Goal: Task Accomplishment & Management: Complete application form

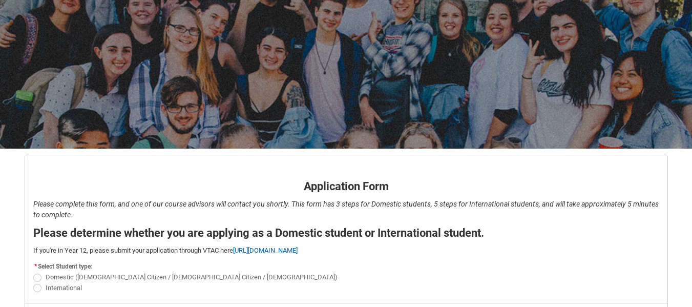
scroll to position [129, 0]
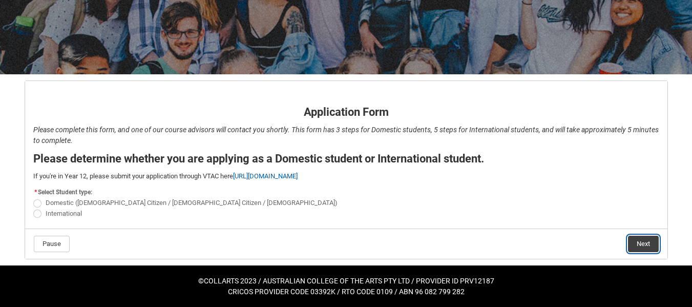
click at [643, 243] on button "Next" at bounding box center [643, 244] width 31 height 16
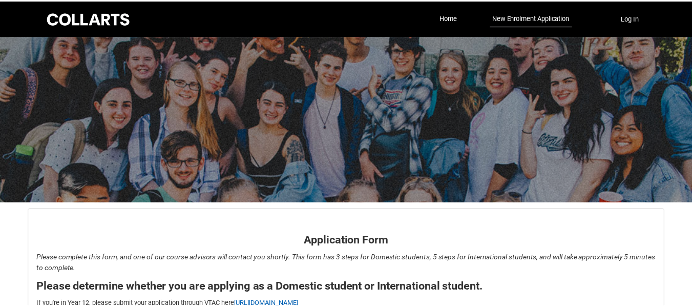
scroll to position [107, 0]
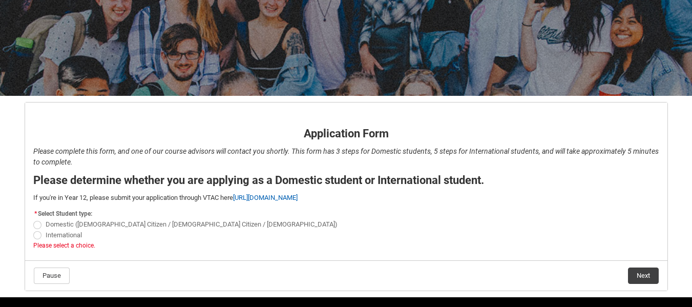
click at [38, 230] on span "International" at bounding box center [346, 235] width 626 height 10
click at [38, 225] on span "REDU_Application_Form_for_Applicant flow" at bounding box center [37, 225] width 8 height 8
click at [33, 219] on input "Domestic ([DEMOGRAPHIC_DATA] Citizen / [DEMOGRAPHIC_DATA] Citizen / [DEMOGRAPHI…" at bounding box center [33, 219] width 1 height 1
radio input "true"
click at [643, 276] on button "Next" at bounding box center [643, 275] width 31 height 16
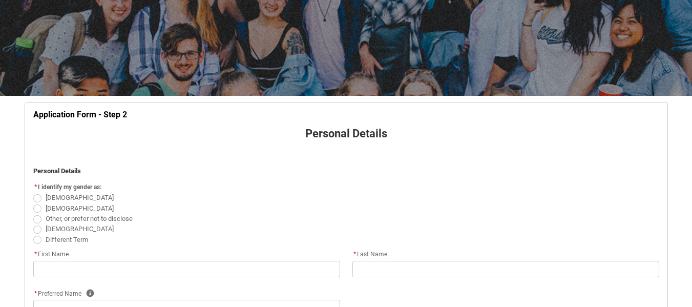
click at [36, 199] on span "REDU_Application_Form_for_Applicant flow" at bounding box center [37, 198] width 8 height 8
click at [33, 193] on input "[DEMOGRAPHIC_DATA]" at bounding box center [33, 192] width 1 height 1
radio input "true"
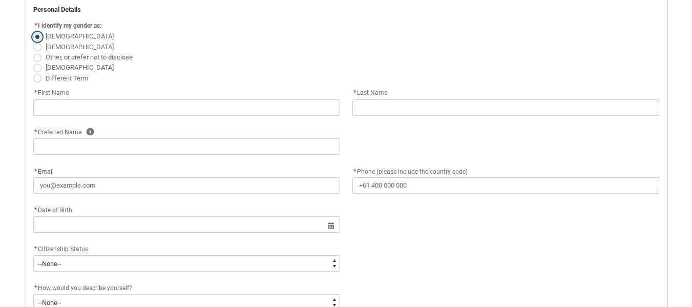
scroll to position [299, 0]
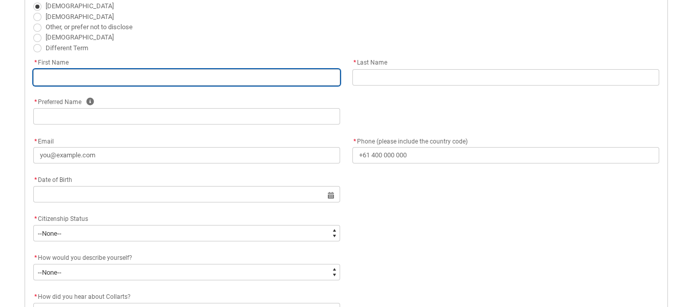
click at [245, 76] on input "REDU_Application_Form_for_Applicant flow" at bounding box center [186, 77] width 307 height 16
type lightning-primitive-input-simple "[PERSON_NAME]"
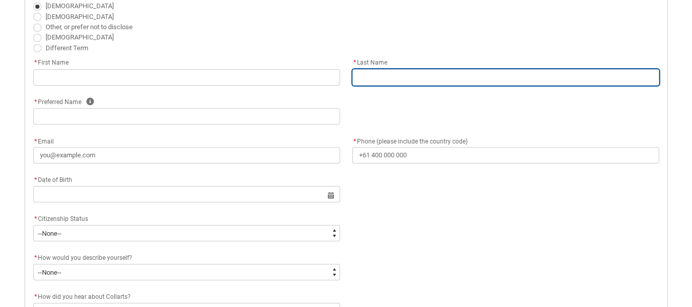
type lightning-primitive-input-simple "[PERSON_NAME]"
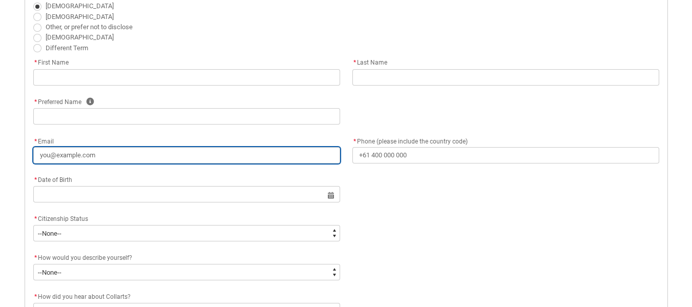
type lightning-primitive-input-simple "[EMAIL_ADDRESS][DOMAIN_NAME]"
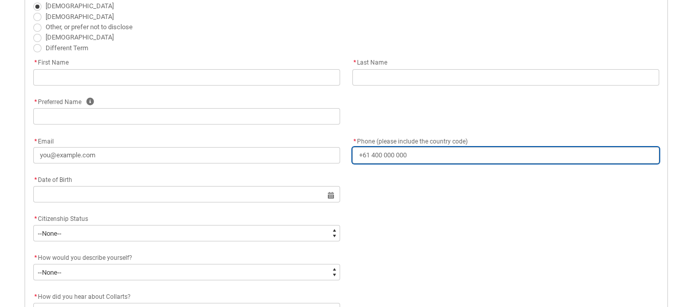
type lightning-primitive-input-simple "[PHONE_NUMBER]"
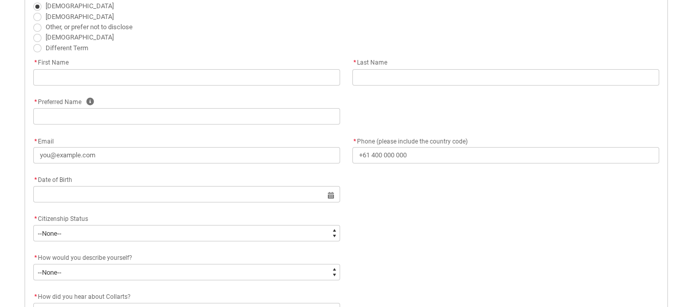
type lightning-primitive-input-simple "[STREET_ADDRESS][PERSON_NAME]"
type lightning-primitive-input-simple "[PERSON_NAME] Bay"
type lightning-primitive-input-simple "0820"
type lightning-primitive-input-simple "NT"
type lightning-select "Country_Choice.1101"
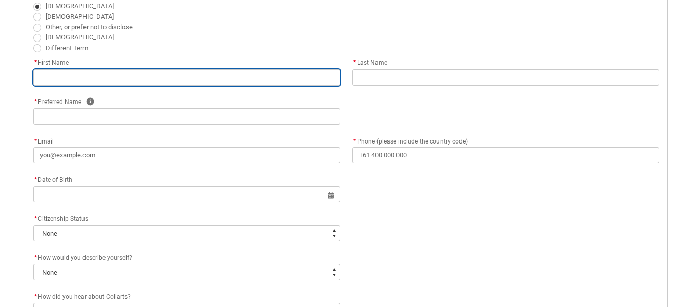
type input "[PERSON_NAME]"
type input "[EMAIL_ADDRESS][DOMAIN_NAME]"
type input "[PHONE_NUMBER]"
type input "[STREET_ADDRESS][PERSON_NAME]"
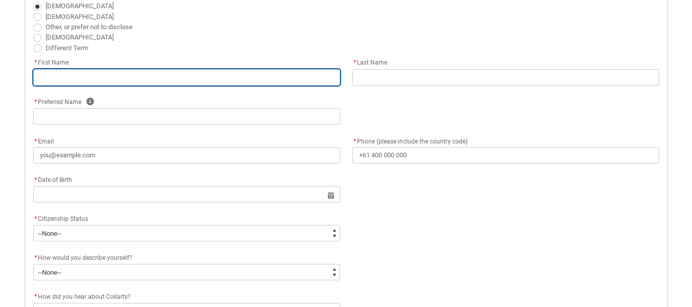
type input "[PERSON_NAME] Bay"
type input "0820"
type input "NT"
select select "Country_Choice.1101"
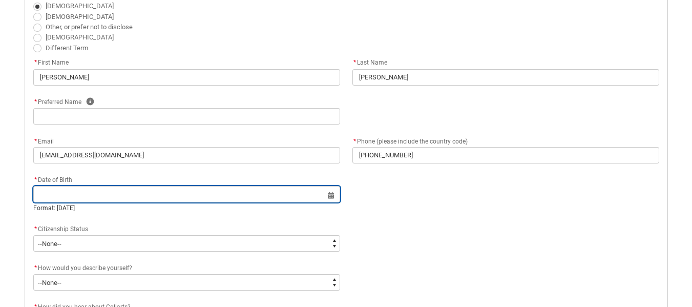
click at [149, 194] on input "REDU_Application_Form_for_Applicant flow" at bounding box center [186, 194] width 307 height 16
select select "2025"
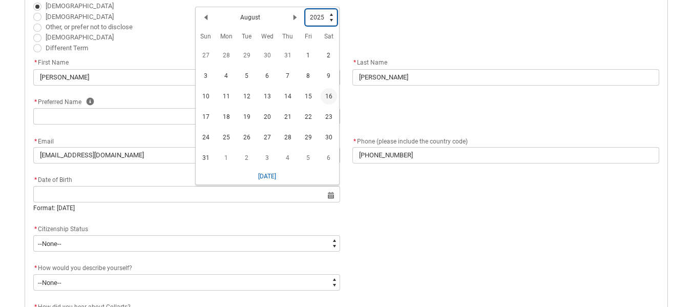
click at [331, 22] on select "1925 1926 1927 1928 1929 1930 1931 1932 1933 1934 1935 1936 1937 1938 1939 1940…" at bounding box center [321, 17] width 32 height 16
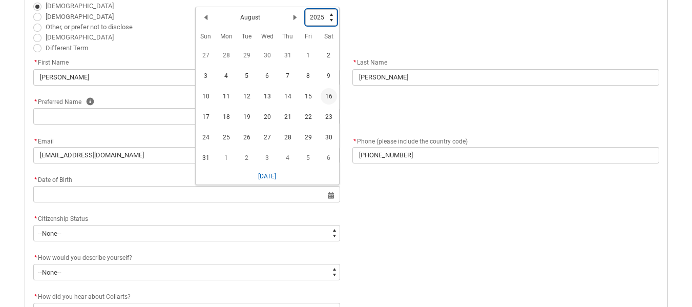
click at [331, 22] on select "1925 1926 1927 1928 1929 1930 1931 1932 1933 1934 1935 1936 1937 1938 1939 1940…" at bounding box center [321, 17] width 32 height 16
type lightning-select "1981"
click at [305, 9] on select "1925 1926 1927 1928 1929 1930 1931 1932 1933 1934 1935 1936 1937 1938 1939 1940…" at bounding box center [321, 17] width 32 height 16
select select "1981"
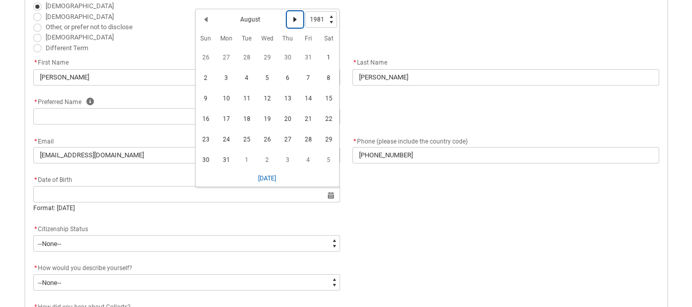
click at [296, 19] on lightning-primitive-icon "Date picker: August" at bounding box center [294, 19] width 7 height 7
click at [296, 19] on lightning-primitive-icon "Date picker: September" at bounding box center [294, 19] width 7 height 7
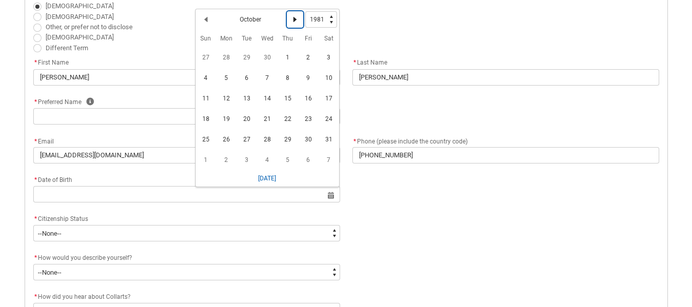
click at [296, 19] on lightning-primitive-icon "Date picker: October" at bounding box center [294, 19] width 7 height 7
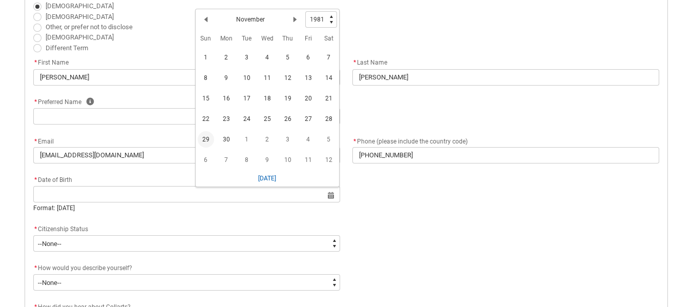
click at [206, 135] on span "29" at bounding box center [206, 139] width 16 height 16
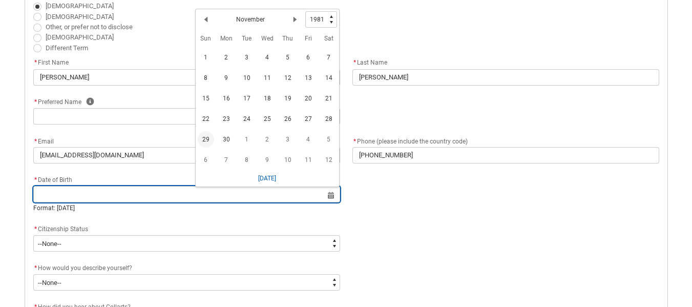
type lightning-datepicker "[DATE]"
type lightning-input "[DATE]"
type input "[DATE]"
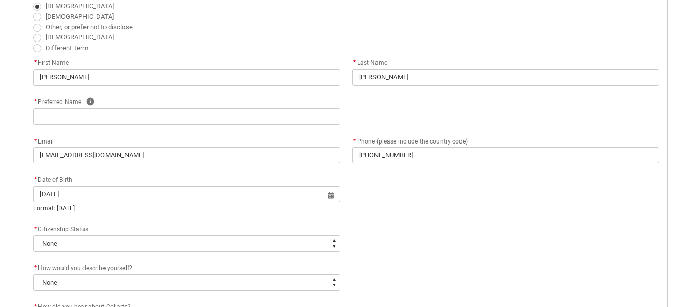
click at [460, 207] on div "* Date of Birth [DEMOGRAPHIC_DATA] Select a date for Format: [DATE]" at bounding box center [346, 198] width 638 height 49
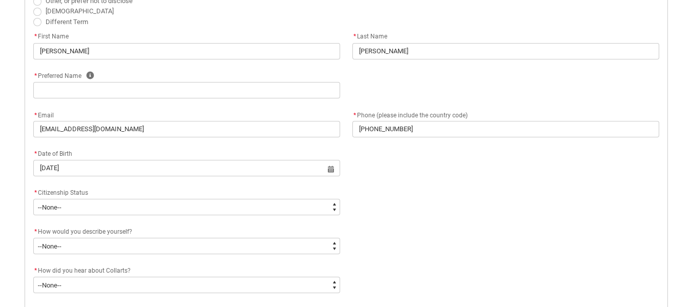
scroll to position [332, 0]
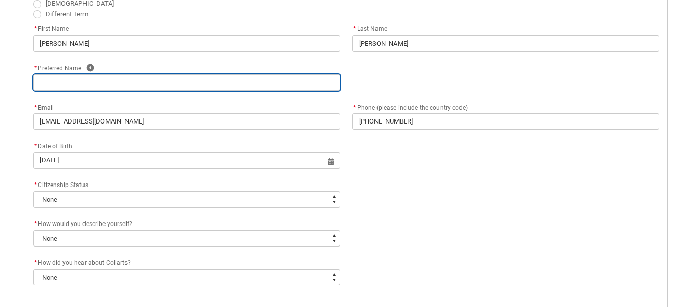
click at [198, 84] on input "REDU_Application_Form_for_Applicant flow" at bounding box center [186, 82] width 307 height 16
type lightning-primitive-input-simple "c"
type input "c"
type lightning-primitive-input-simple "C"
type input "C"
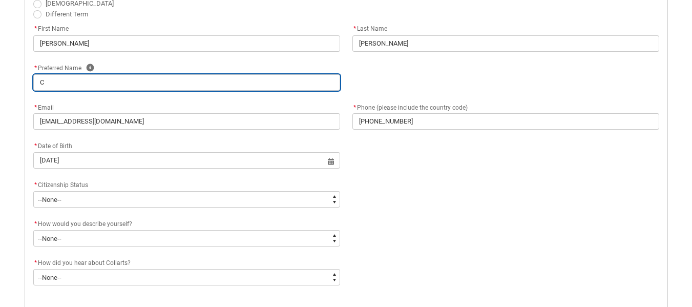
type lightning-primitive-input-simple "Ce"
type input "Ce"
type lightning-primitive-input-simple "Cec"
type input "Cec"
type lightning-primitive-input-simple "Ceci"
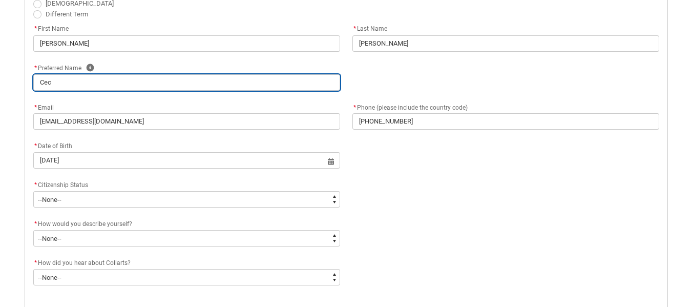
type input "Ceci"
type lightning-primitive-input-simple "[PERSON_NAME]"
type input "[PERSON_NAME]"
type lightning-primitive-input-simple "[PERSON_NAME]"
type input "[PERSON_NAME]"
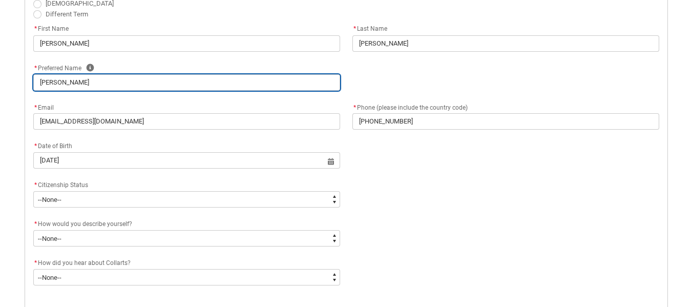
type lightning-primitive-input-simple "[PERSON_NAME]"
type input "[PERSON_NAME]"
type lightning-primitive-input-simple "Ceci"
type input "Ceci"
type lightning-primitive-input-simple "Cec"
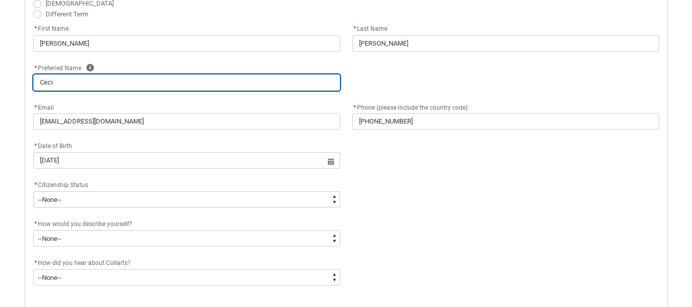
type input "Cec"
type lightning-primitive-input-simple "Ce"
type input "Ce"
type lightning-primitive-input-simple "C"
type input "C"
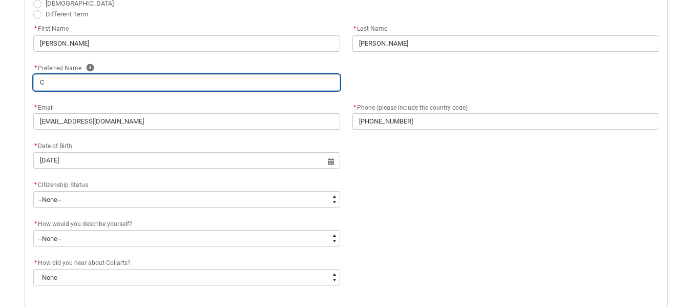
type lightning-primitive-input-simple "CE"
type input "CE"
type lightning-primitive-input-simple "CEC"
type input "CEC"
type lightning-primitive-input-simple "CECI"
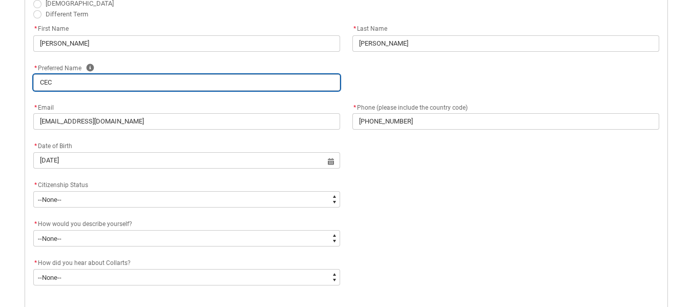
type input "CECI"
type lightning-primitive-input-simple "[PERSON_NAME]"
type input "[PERSON_NAME]"
type lightning-primitive-input-simple "CECILI"
type input "CECILI"
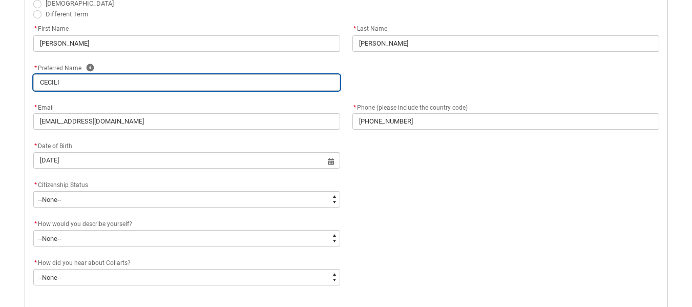
type lightning-primitive-input-simple "[PERSON_NAME]"
type input "[PERSON_NAME]"
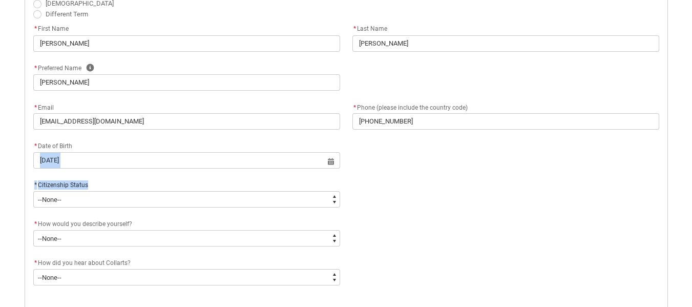
drag, startPoint x: 692, startPoint y: 165, endPoint x: 698, endPoint y: 187, distance: 22.4
click at [692, 187] on html "Loading × Sorry to interrupt This page has an error. You might just need to ref…" at bounding box center [346, 196] width 692 height 1056
click at [633, 189] on div "* Citizenship Status * --None-- [DEMOGRAPHIC_DATA] Citizen Humanitarian Visa [D…" at bounding box center [346, 198] width 638 height 39
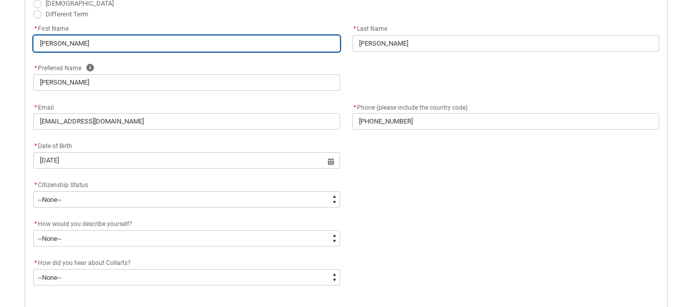
drag, startPoint x: 70, startPoint y: 40, endPoint x: 47, endPoint y: 39, distance: 23.6
click at [47, 39] on input "[PERSON_NAME]" at bounding box center [186, 43] width 307 height 16
type lightning-primitive-input-simple "CE"
type input "CE"
type lightning-primitive-input-simple "C"
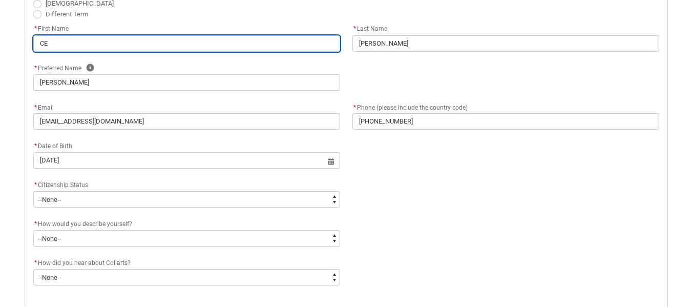
type input "C"
type lightning-primitive-input-simple "Cc"
type input "Cc"
type lightning-primitive-input-simple "C"
type input "C"
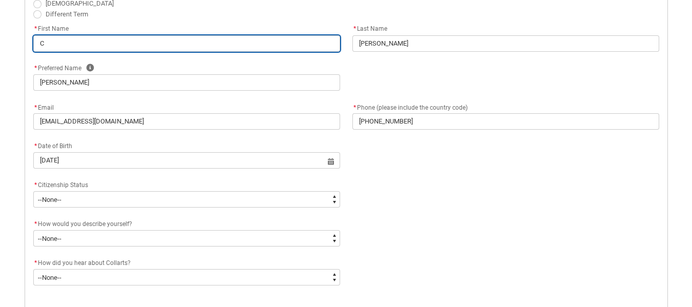
type lightning-primitive-input-simple "Ce"
type input "Ce"
type lightning-primitive-input-simple "Cec"
type input "Cec"
type lightning-primitive-input-simple "Ceci"
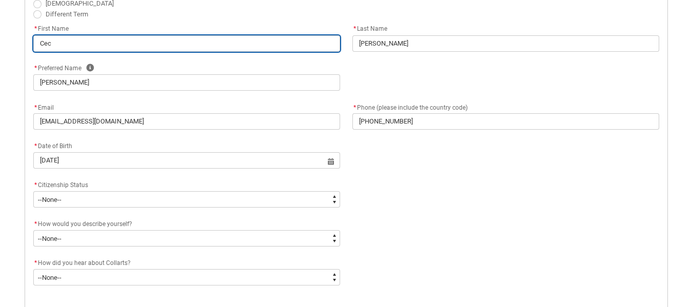
type input "Ceci"
type lightning-primitive-input-simple "[PERSON_NAME]"
type input "[PERSON_NAME]"
type lightning-primitive-input-simple "[PERSON_NAME]"
type input "[PERSON_NAME]"
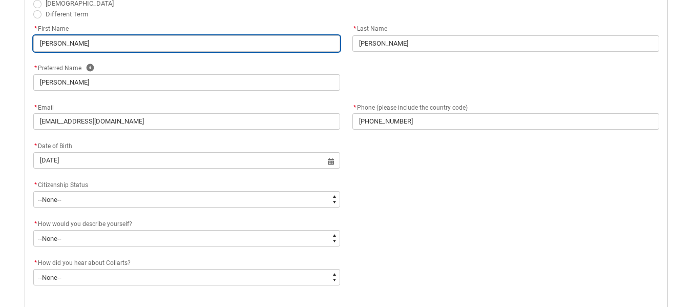
type lightning-primitive-input-simple "[PERSON_NAME]"
type input "[PERSON_NAME]"
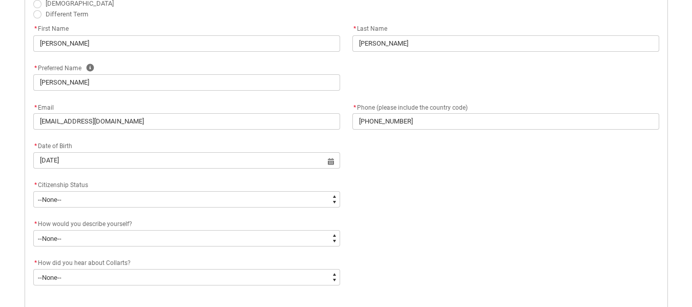
click at [495, 215] on div "* Citizenship Status * --None-- [DEMOGRAPHIC_DATA] Citizen Humanitarian Visa [D…" at bounding box center [346, 198] width 638 height 39
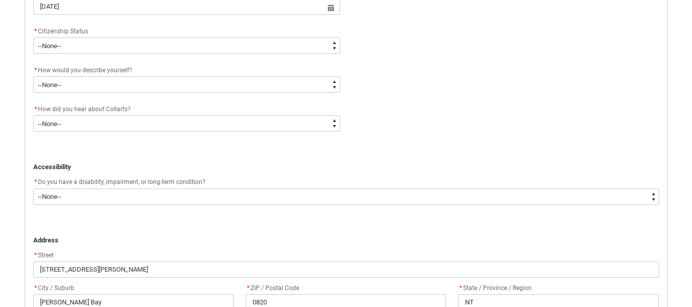
scroll to position [488, 0]
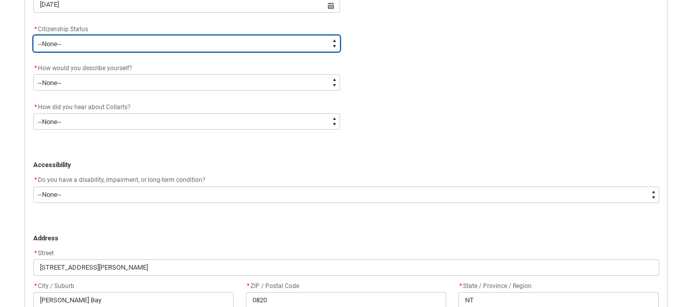
click at [206, 40] on select "--None-- [DEMOGRAPHIC_DATA] Humanitarian Visa [DEMOGRAPHIC_DATA] citizen Other …" at bounding box center [186, 43] width 307 height 16
type lightning-select "Citizenship.1"
click at [33, 35] on select "--None-- [DEMOGRAPHIC_DATA] Humanitarian Visa [DEMOGRAPHIC_DATA] citizen Other …" at bounding box center [186, 43] width 307 height 16
select select "Citizenship.1"
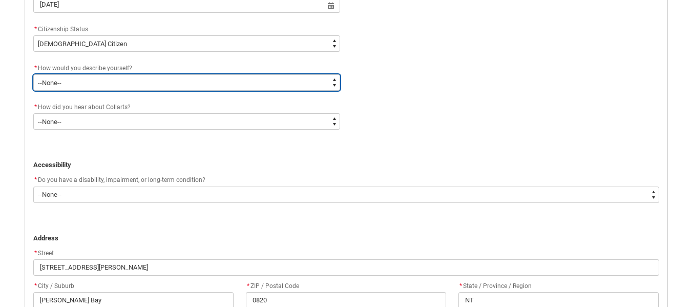
click at [165, 87] on select "--None-- I'm currently in Year 12 and planning what I'll do after school I've c…" at bounding box center [186, 82] width 307 height 16
type lightning-select "HSLC_Domestic_d"
click at [33, 74] on select "--None-- I'm currently in Year 12 and planning what I'll do after school I've c…" at bounding box center [186, 82] width 307 height 16
select select "HSLC_Domestic_d"
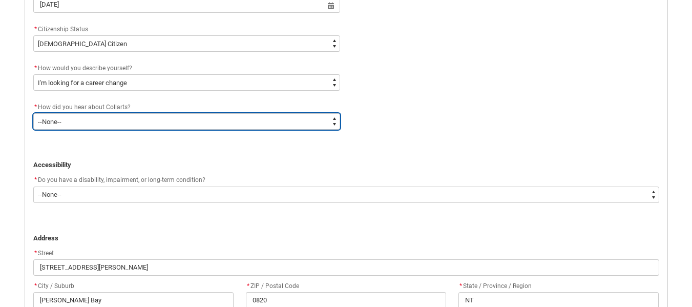
click at [122, 116] on select "--None-- Advertising - Facebook Advertising - Google Advertising - Instagram Ad…" at bounding box center [186, 121] width 307 height 16
type lightning-select "Heard_About_Collarts_Picklist.Advertising - Facebook"
click at [33, 113] on select "--None-- Advertising - Facebook Advertising - Google Advertising - Instagram Ad…" at bounding box center [186, 121] width 307 height 16
select select "Heard_About_Collarts_Picklist.Advertising - Facebook"
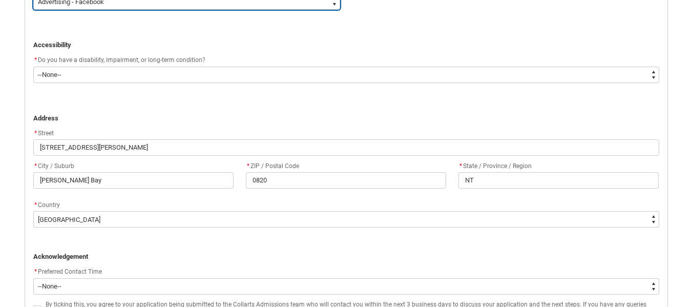
scroll to position [612, 0]
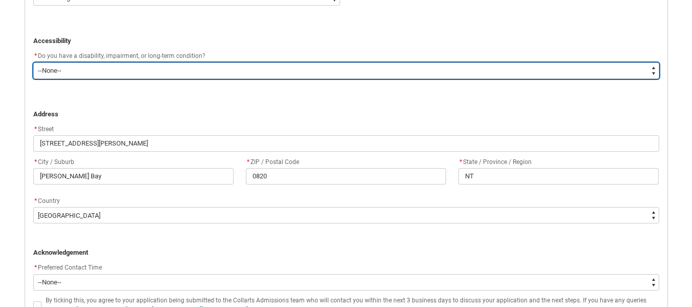
click at [503, 74] on select "--None-- Yes No" at bounding box center [346, 70] width 626 height 16
type lightning-select "No_TextChoice"
click at [33, 62] on select "--None-- Yes No" at bounding box center [346, 70] width 626 height 16
select select "No_TextChoice"
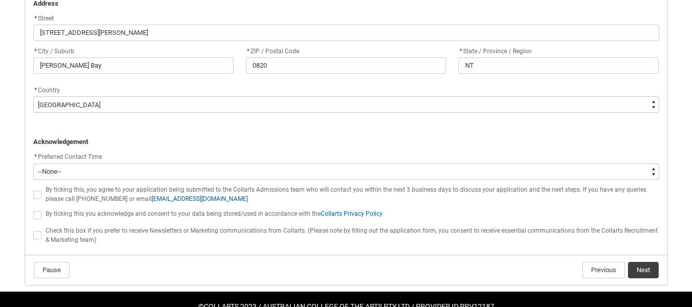
scroll to position [749, 0]
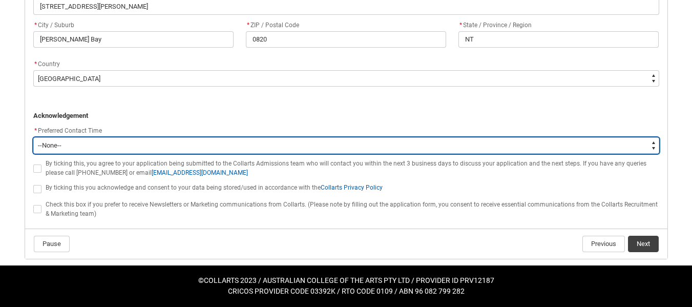
click at [342, 143] on select "--None-- Morning (9:00AM-12:00PM) Afternoon (12:00PM-5:00PM)" at bounding box center [346, 145] width 626 height 16
type lightning-select "P_Contact_Time_Morning"
click at [33, 137] on select "--None-- Morning (9:00AM-12:00PM) Afternoon (12:00PM-5:00PM)" at bounding box center [346, 145] width 626 height 16
select select "P_Contact_Time_Morning"
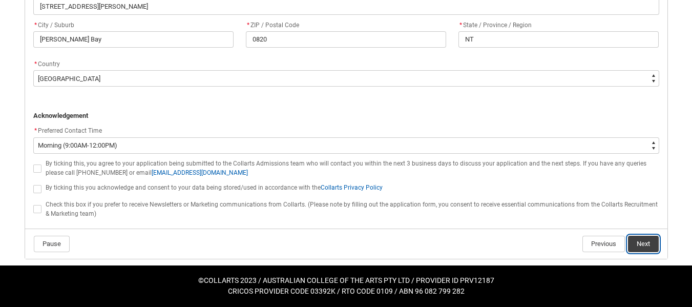
click at [647, 243] on button "Next" at bounding box center [643, 244] width 31 height 16
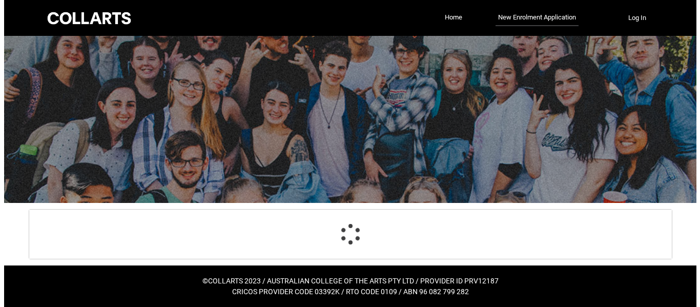
scroll to position [0, 0]
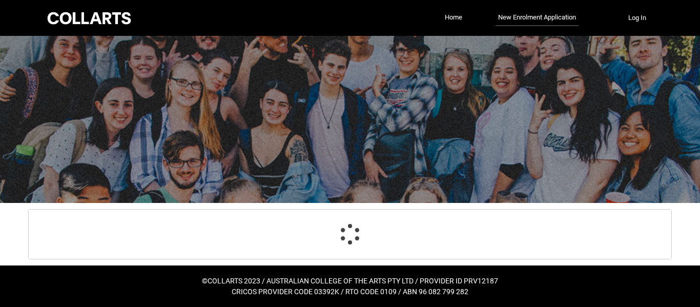
select select "Citizenship.1"
select select "HSLC_Domestic_d"
select select "Heard_About_Collarts_Picklist.Advertising - Facebook"
select select "No_TextChoice"
select select "Country_Choice.1101"
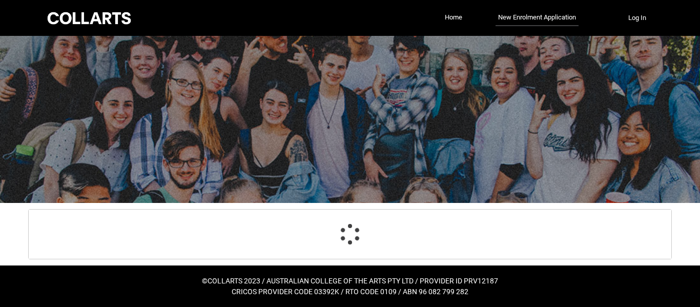
select select "P_Contact_Time_Morning"
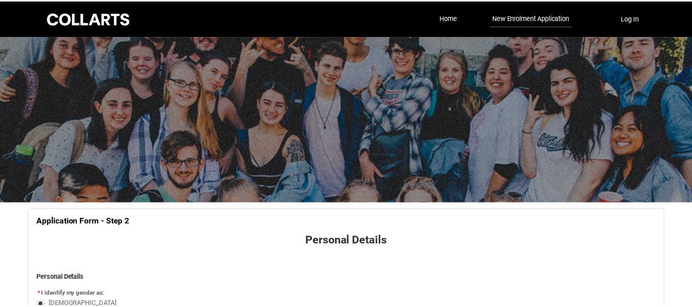
scroll to position [758, 0]
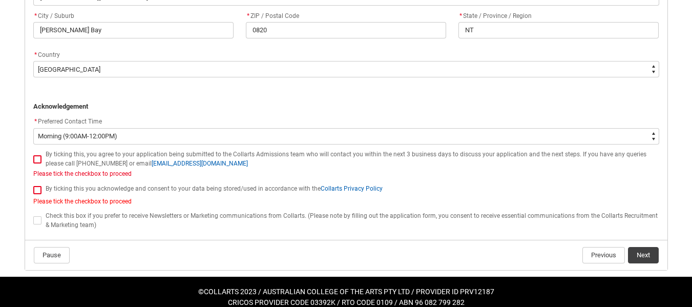
click at [38, 160] on span "REDU_Application_Form_for_Applicant flow" at bounding box center [37, 159] width 8 height 8
click at [33, 154] on input "REDU_Application_Form_for_Applicant flow" at bounding box center [33, 153] width 1 height 1
type lightning-input "true"
checkbox input "true"
click at [39, 189] on span "REDU_Application_Form_for_Applicant flow" at bounding box center [37, 190] width 8 height 8
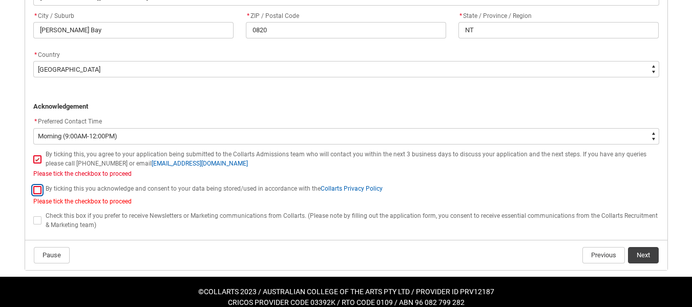
click at [33, 184] on input "REDU_Application_Form_for_Applicant flow" at bounding box center [33, 184] width 1 height 1
type lightning-input "true"
checkbox input "true"
click at [644, 254] on button "Next" at bounding box center [643, 255] width 31 height 16
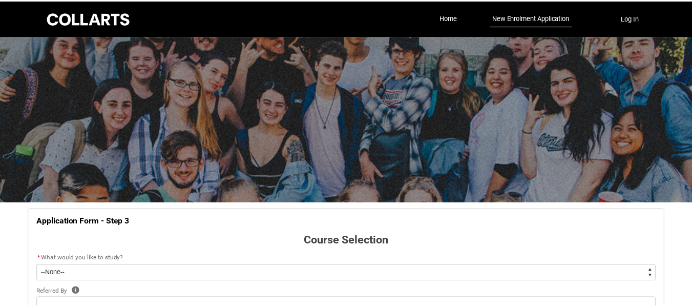
scroll to position [107, 0]
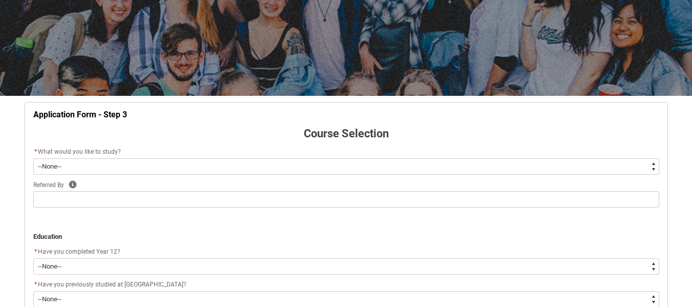
click at [449, 162] on select "--None-- Diploma Bachelor Post Graduate" at bounding box center [346, 166] width 626 height 16
type lightning-select "WhichDegree_Bachelor"
click at [33, 158] on select "--None-- Diploma Bachelor Post Graduate" at bounding box center [346, 166] width 626 height 16
select select "WhichDegree_Bachelor"
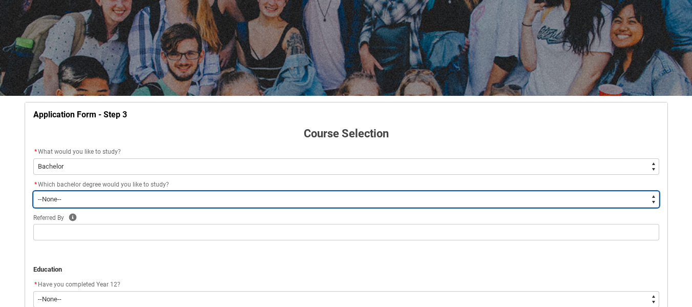
click at [326, 193] on select "--None-- Bachelor of 2D Animation Bachelor of Applied Business (Entertainment M…" at bounding box center [346, 199] width 626 height 16
type lightning-select "ProgramChoice_Degree.001OZ000003ybEHYAY"
click at [33, 191] on select "--None-- Bachelor of 2D Animation Bachelor of Applied Business (Entertainment M…" at bounding box center [346, 199] width 626 height 16
select select "ProgramChoice_Degree.001OZ000003ybEHYAY"
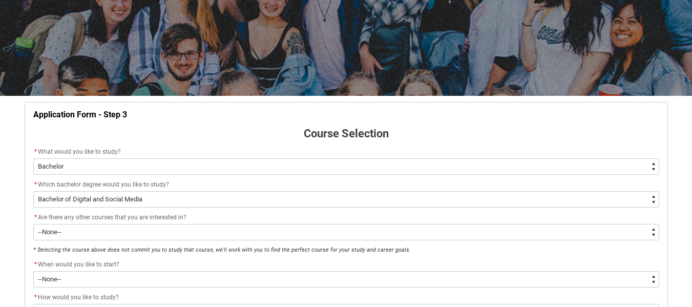
click at [680, 202] on div "Skip to Main Content Collarts Education Community Home New Enrolment Applicatio…" at bounding box center [346, 240] width 692 height 694
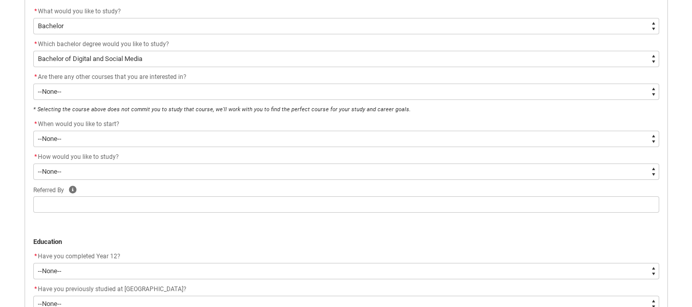
scroll to position [249, 0]
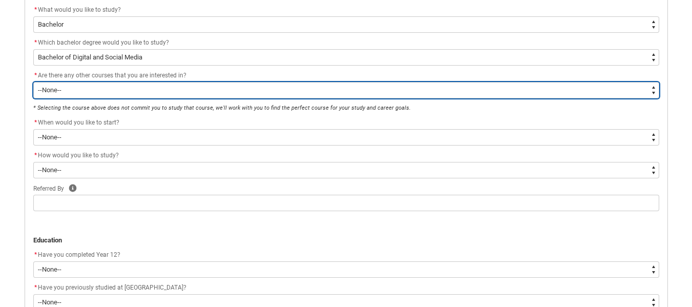
click at [368, 91] on select "--None-- Yes No" at bounding box center [346, 90] width 626 height 16
type lightning-select "No_TextChoice"
click at [33, 82] on select "--None-- Yes No" at bounding box center [346, 90] width 626 height 16
select select "No_TextChoice"
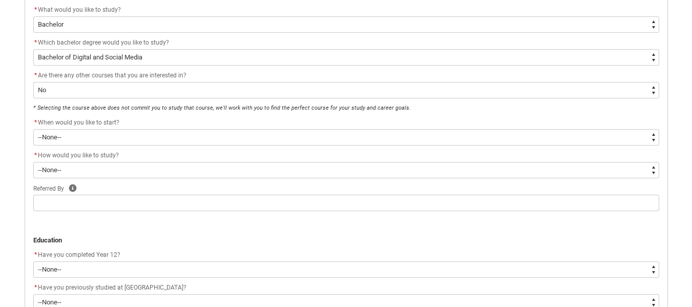
click at [317, 112] on p "* Selecting the course above does not commit you to study that course, we'll wo…" at bounding box center [346, 107] width 626 height 10
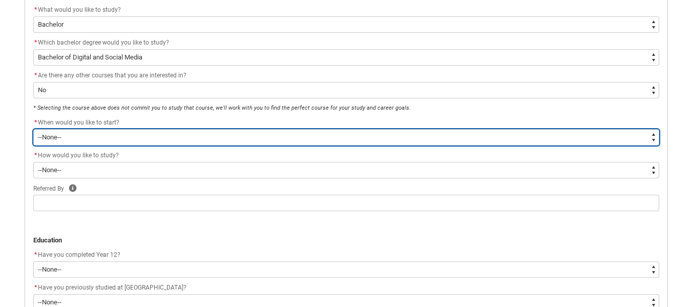
click at [299, 134] on select "--None-- Trimester 1 2026, starting [DATE] Trimester 3 2025, starting [DATE]" at bounding box center [346, 137] width 626 height 16
type lightning-select "Starting_Term.a0pI70000004aTdIAI"
click at [33, 129] on select "--None-- Trimester 1 2026, starting [DATE] Trimester 3 2025, starting [DATE]" at bounding box center [346, 137] width 626 height 16
select select "Starting_Term.a0pI70000004aTdIAI"
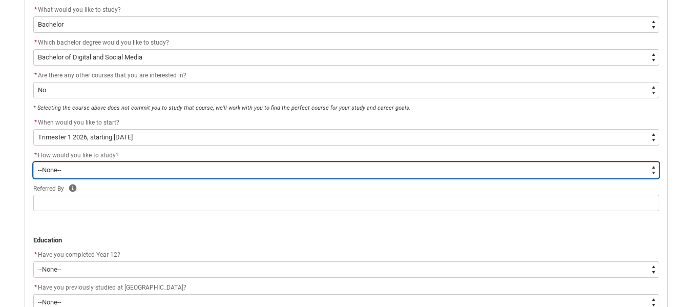
click at [281, 164] on select "--None-- On-campus Online" at bounding box center [346, 170] width 626 height 16
type lightning-select "WhichStudyMethod_OnCampus"
click at [33, 162] on select "--None-- On-campus Online" at bounding box center [346, 170] width 626 height 16
select select "WhichStudyMethod_OnCampus"
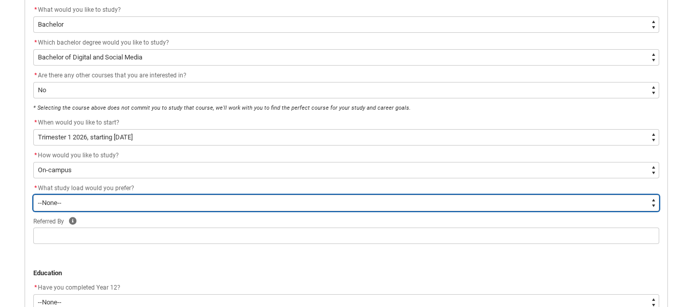
click at [201, 201] on select "--None-- Full-time Part-time" at bounding box center [346, 203] width 626 height 16
type lightning-select "WhichStudyLoad_FullTime"
click at [33, 195] on select "--None-- Full-time Part-time" at bounding box center [346, 203] width 626 height 16
select select "WhichStudyLoad_FullTime"
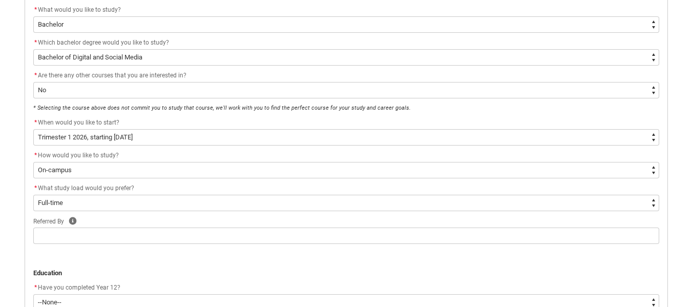
click at [265, 219] on div "Referred By Help" at bounding box center [346, 221] width 626 height 12
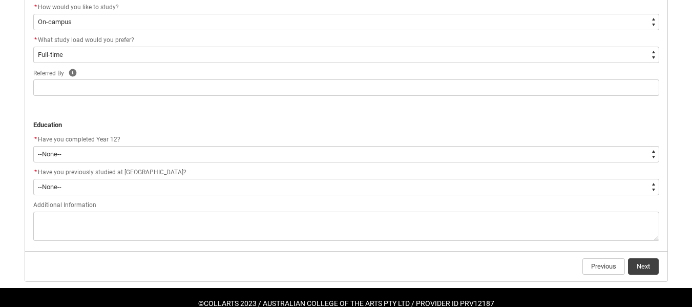
scroll to position [409, 0]
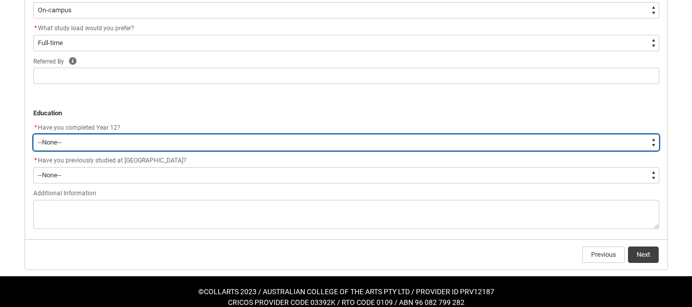
click at [317, 145] on select "--None-- Yes No Other" at bounding box center [346, 142] width 626 height 16
type lightning-select "Year_12_Completition.Yes"
click at [33, 134] on select "--None-- Yes No Other" at bounding box center [346, 142] width 626 height 16
select select "Year_12_Completition.Yes"
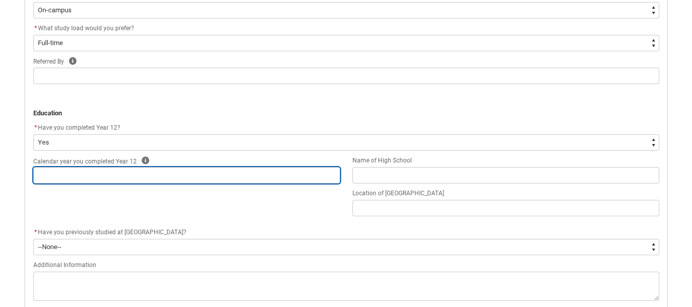
click at [265, 174] on input "REDU_Application_Form_for_Applicant flow" at bounding box center [186, 175] width 307 height 16
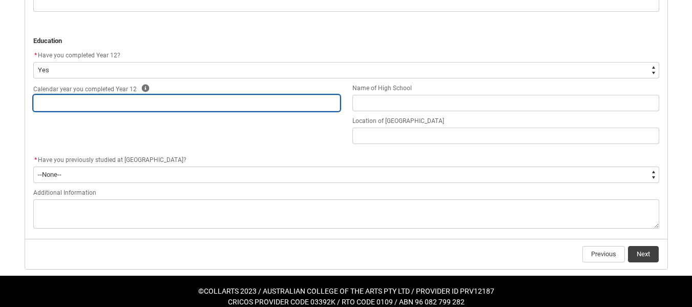
scroll to position [484, 0]
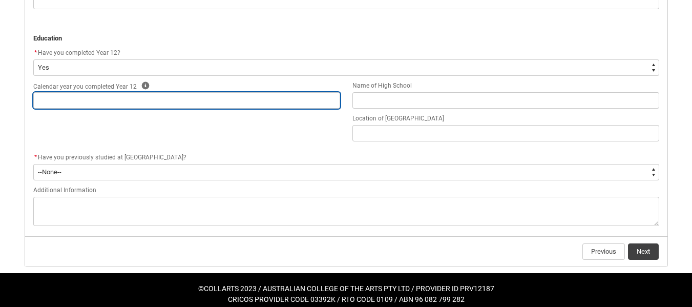
type lightning-primitive-input-simple "1"
type input "1"
type lightning-primitive-input-simple "19"
type input "19"
type lightning-primitive-input-simple "199"
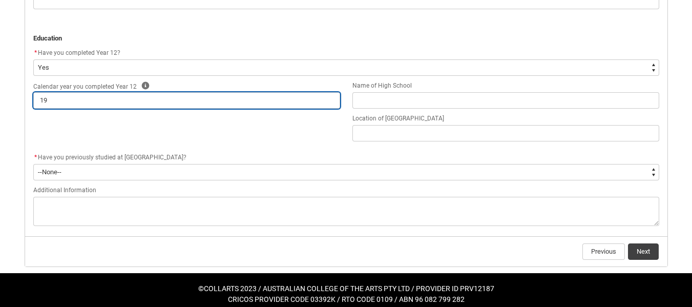
type input "199"
type lightning-primitive-input-simple "1999"
type input "1999"
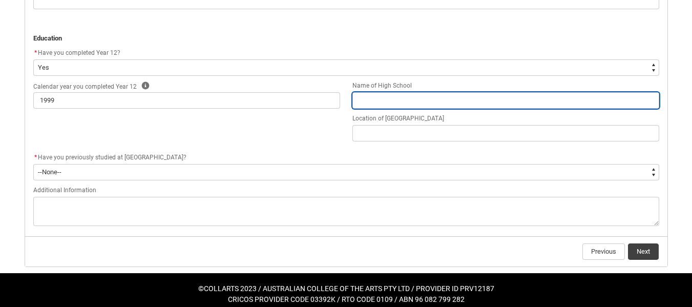
click at [472, 98] on input "REDU_Application_Form_for_Applicant flow" at bounding box center [505, 100] width 307 height 16
type lightning-primitive-input-simple "C"
type input "C"
type lightning-primitive-input-simple "Ch"
type input "Ch"
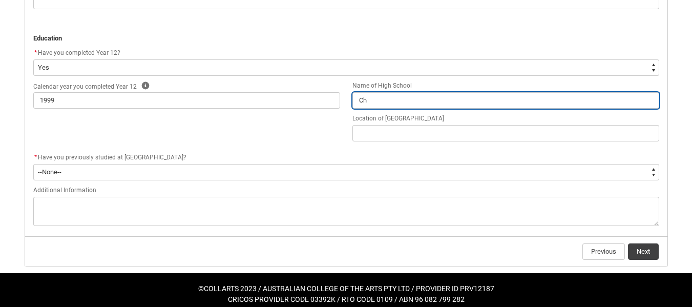
type lightning-primitive-input-simple "Cha"
type input "Cha"
type lightning-primitive-input-simple "Char"
type input "Char"
type lightning-primitive-input-simple "Charl"
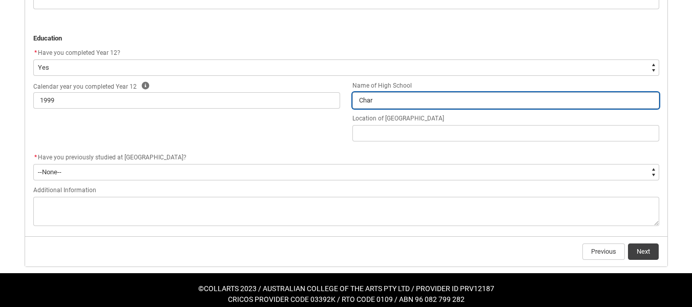
type input "Charl"
type lightning-primitive-input-simple "[PERSON_NAME]"
type input "[PERSON_NAME]"
type lightning-primitive-input-simple "[PERSON_NAME]"
type input "[PERSON_NAME]"
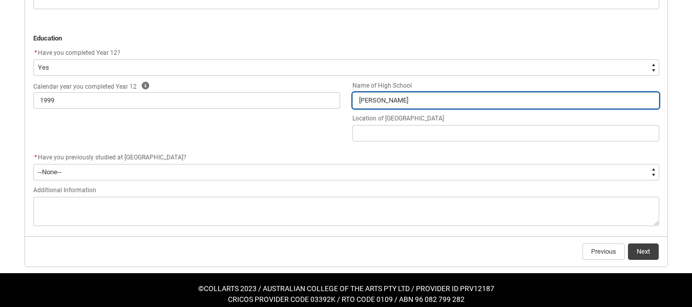
type lightning-primitive-input-simple "[PERSON_NAME]"
type input "[PERSON_NAME]"
type lightning-primitive-input-simple "Charl"
type input "Charl"
type lightning-primitive-input-simple "Char"
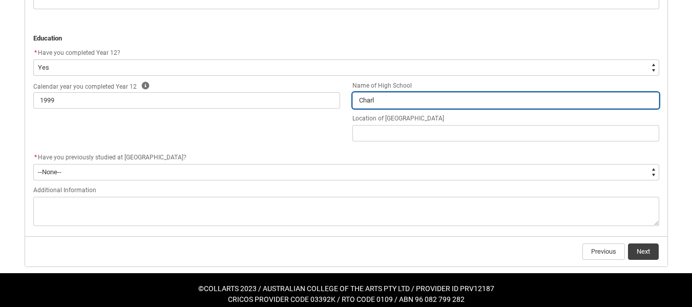
type input "Char"
type lightning-primitive-input-simple "Cha"
type input "Cha"
type lightning-primitive-input-simple "Ch"
type input "Ch"
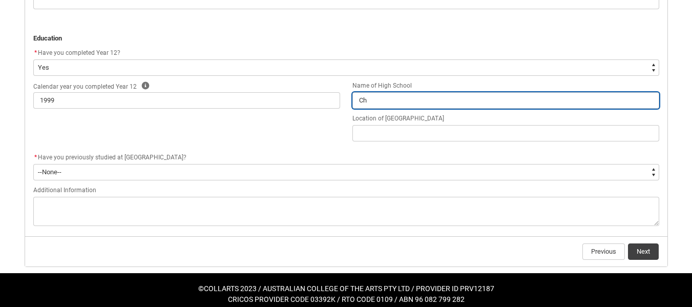
type lightning-primitive-input-simple "C"
type input "C"
type lightning-primitive-input-simple "N"
type input "N"
type lightning-primitive-input-simple "No"
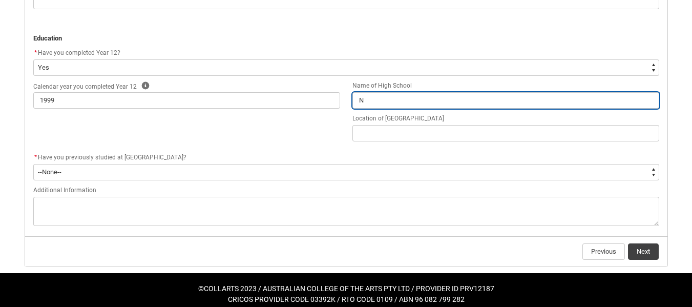
type input "No"
type lightning-primitive-input-simple "Nor"
type input "Nor"
type lightning-primitive-input-simple "Nort"
type input "Nort"
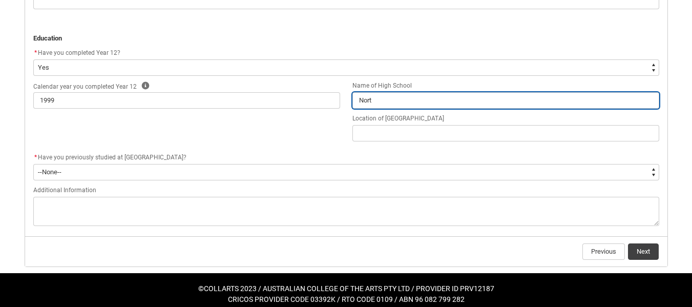
type lightning-primitive-input-simple "North"
type input "North"
type lightning-primitive-input-simple "Northe"
type input "Northe"
type lightning-primitive-input-simple "Norther"
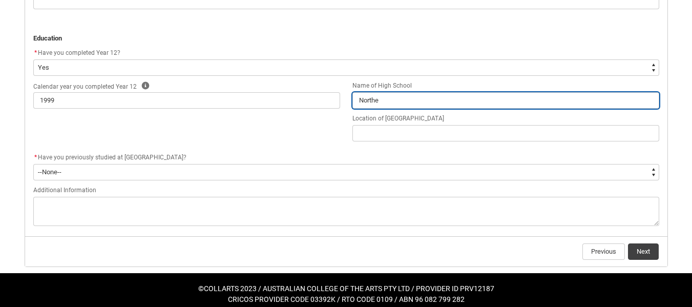
type input "Norther"
type lightning-primitive-input-simple "Northern"
type input "Northern"
type lightning-primitive-input-simple "Northern"
type input "Northern"
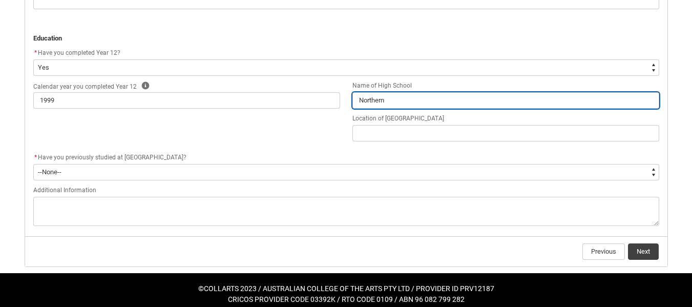
type lightning-primitive-input-simple "Northern T"
type input "Northern T"
type lightning-primitive-input-simple "Northern Te"
type input "Northern Te"
type lightning-primitive-input-simple "Northern Ter"
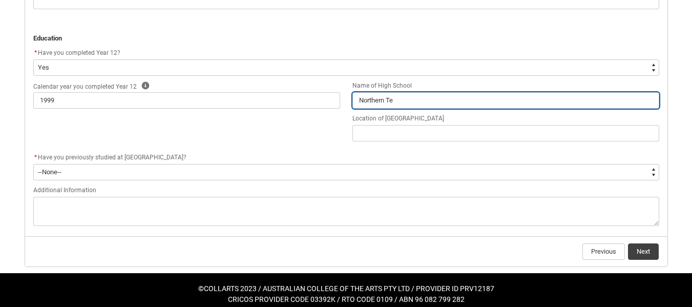
type input "Northern Ter"
type lightning-primitive-input-simple "Northern Terr"
type input "Northern Terr"
type lightning-primitive-input-simple "Northern [PERSON_NAME]"
type input "Northern [PERSON_NAME]"
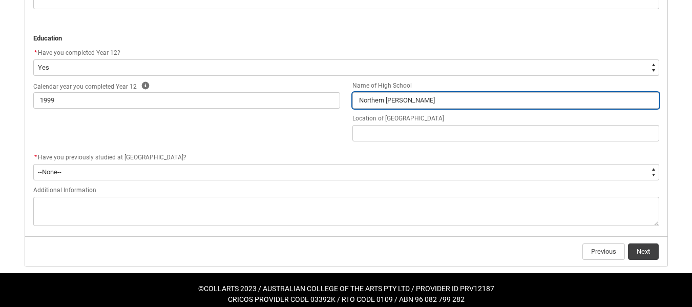
type lightning-primitive-input-simple "Northern Territ"
type input "Northern Territ"
type lightning-primitive-input-simple "Northern [PERSON_NAME]"
type input "Northern [PERSON_NAME]"
type lightning-primitive-input-simple "Northern Territor"
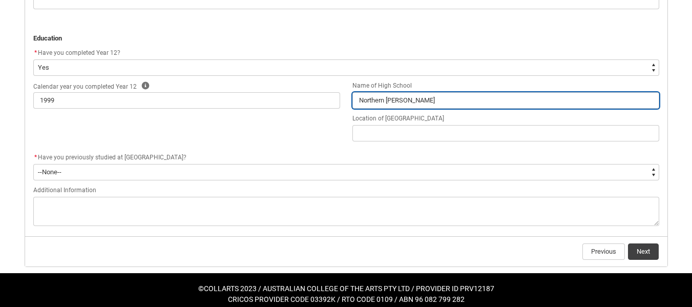
type input "Northern Territor"
type lightning-primitive-input-simple "[GEOGRAPHIC_DATA]"
type input "[GEOGRAPHIC_DATA]"
type lightning-primitive-input-simple "[GEOGRAPHIC_DATA]"
type input "[GEOGRAPHIC_DATA]"
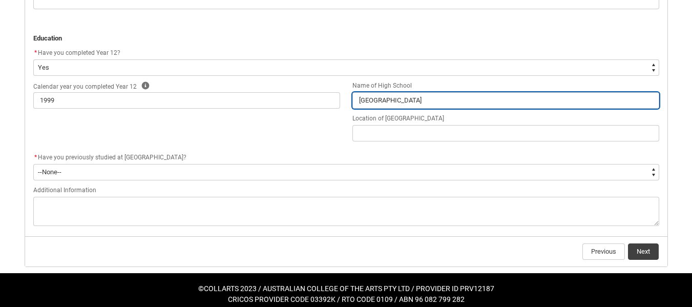
type lightning-primitive-input-simple "[GEOGRAPHIC_DATA] U"
type input "[GEOGRAPHIC_DATA] U"
type lightning-primitive-input-simple "[GEOGRAPHIC_DATA] Un"
type input "[GEOGRAPHIC_DATA] Un"
type lightning-primitive-input-simple "[GEOGRAPHIC_DATA]"
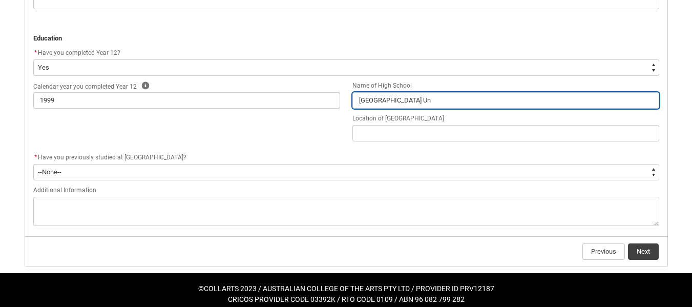
type input "[GEOGRAPHIC_DATA]"
type lightning-primitive-input-simple "[GEOGRAPHIC_DATA]"
type input "[GEOGRAPHIC_DATA]"
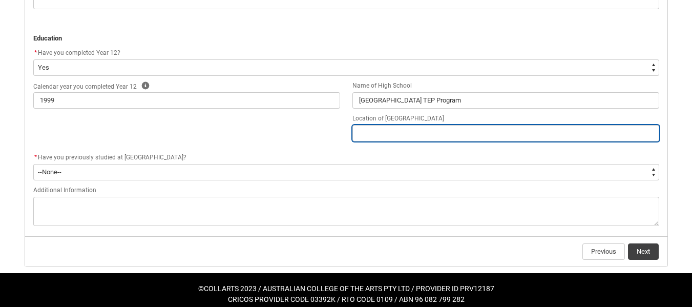
click at [413, 127] on input "REDU_Application_Form_for_Applicant flow" at bounding box center [505, 133] width 307 height 16
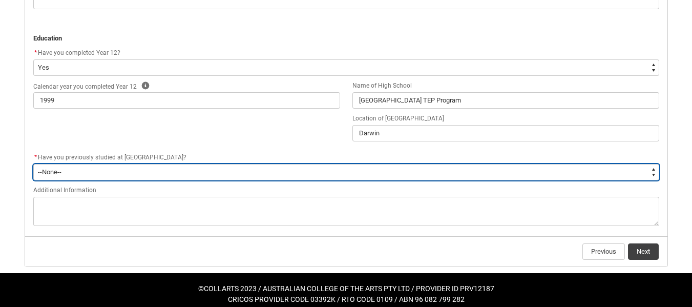
click at [249, 170] on select "--None-- Yes No" at bounding box center [346, 172] width 626 height 16
click at [33, 164] on select "--None-- Yes No" at bounding box center [346, 172] width 626 height 16
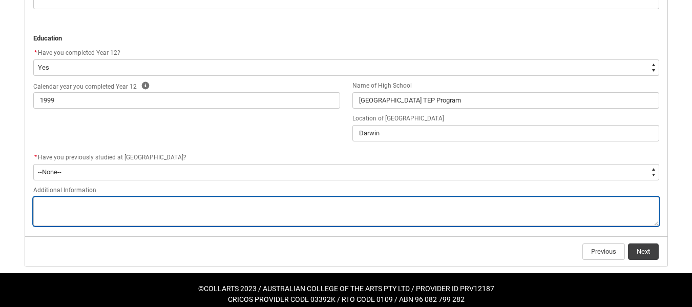
click at [236, 211] on textarea "REDU_Application_Form_for_Applicant flow" at bounding box center [346, 211] width 626 height 29
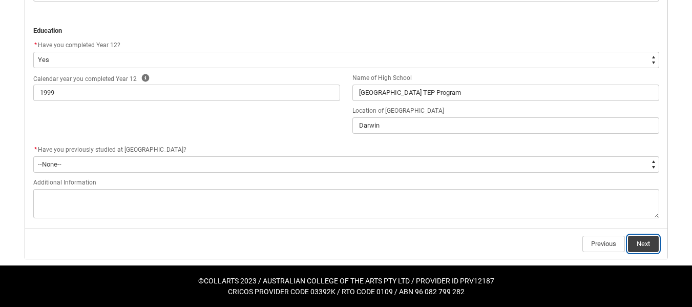
click at [644, 243] on button "Next" at bounding box center [643, 244] width 31 height 16
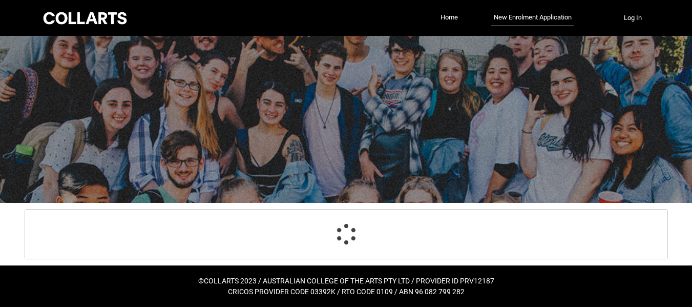
scroll to position [0, 0]
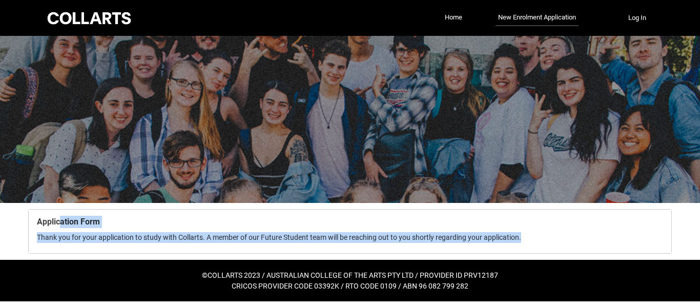
drag, startPoint x: 527, startPoint y: 237, endPoint x: 56, endPoint y: 226, distance: 470.4
click at [56, 226] on div "Application Form Thank you for your application to study with Collarts. A membe…" at bounding box center [350, 231] width 638 height 31
click at [126, 226] on p "Application Form" at bounding box center [350, 222] width 626 height 12
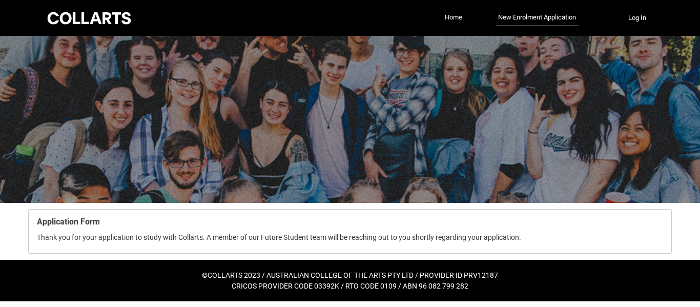
click at [454, 18] on link "Home" at bounding box center [453, 17] width 23 height 15
